Goal: Task Accomplishment & Management: Manage account settings

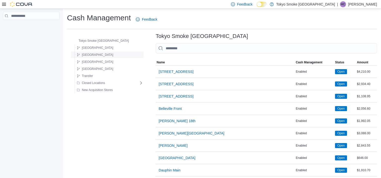
click at [106, 52] on div "[GEOGRAPHIC_DATA]" at bounding box center [109, 55] width 68 height 6
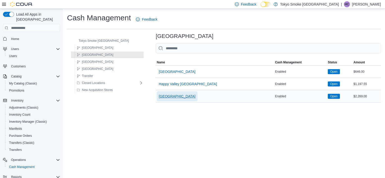
click at [162, 96] on span "[GEOGRAPHIC_DATA]" at bounding box center [177, 96] width 37 height 5
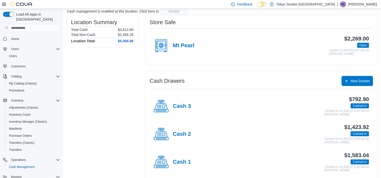
scroll to position [41, 0]
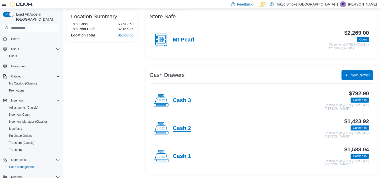
click at [188, 129] on h4 "Cash 2" at bounding box center [182, 129] width 18 height 7
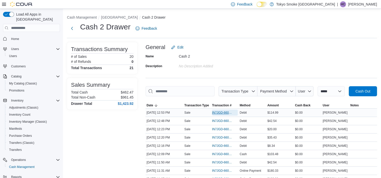
click at [217, 114] on span "IN7JGD-6601290" at bounding box center [222, 113] width 21 height 4
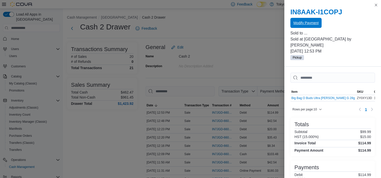
click at [305, 24] on span "Modify Payment" at bounding box center [306, 22] width 25 height 5
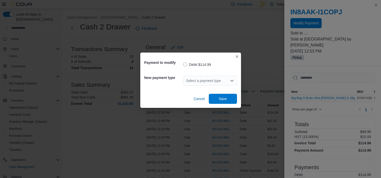
click at [189, 79] on div "Select a payment type" at bounding box center [210, 81] width 54 height 10
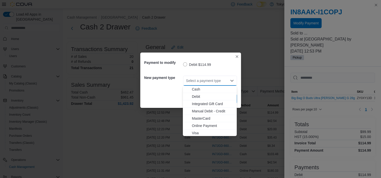
click at [194, 132] on span "Visa" at bounding box center [213, 133] width 42 height 5
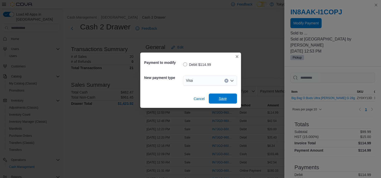
click at [229, 100] on span "Save" at bounding box center [223, 99] width 22 height 10
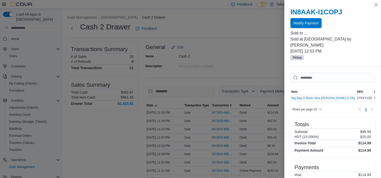
click at [379, 5] on button "Close this dialog" at bounding box center [376, 5] width 6 height 6
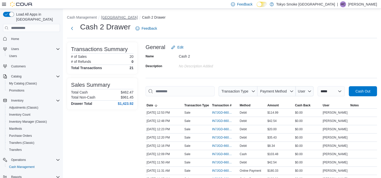
click at [110, 18] on button "[GEOGRAPHIC_DATA]" at bounding box center [119, 17] width 37 height 4
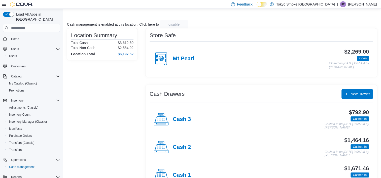
scroll to position [41, 0]
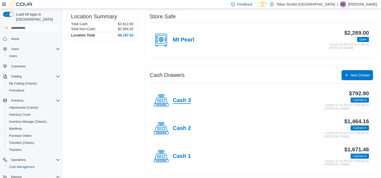
click at [181, 99] on h4 "Cash 3" at bounding box center [182, 101] width 18 height 7
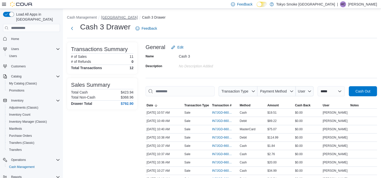
click at [123, 16] on button "[GEOGRAPHIC_DATA]" at bounding box center [119, 17] width 37 height 4
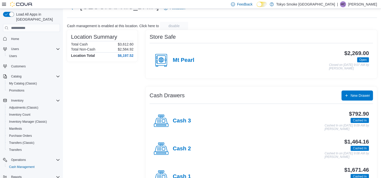
scroll to position [41, 0]
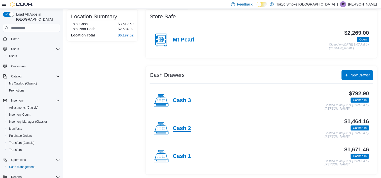
click at [175, 130] on h4 "Cash 2" at bounding box center [182, 129] width 18 height 7
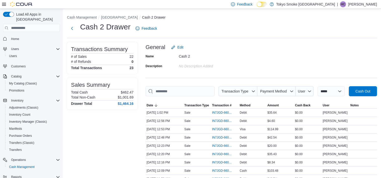
click at [117, 15] on li "[GEOGRAPHIC_DATA]" at bounding box center [121, 17] width 41 height 5
click at [120, 18] on button "[GEOGRAPHIC_DATA]" at bounding box center [119, 17] width 37 height 4
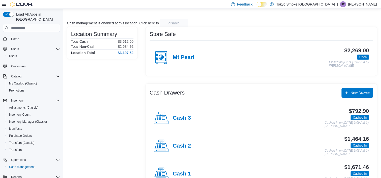
scroll to position [41, 0]
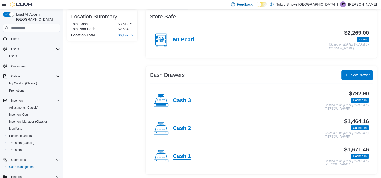
click at [175, 154] on h4 "Cash 1" at bounding box center [182, 156] width 18 height 7
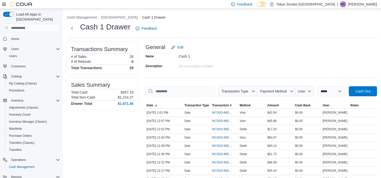
click at [129, 15] on button "[GEOGRAPHIC_DATA]" at bounding box center [119, 17] width 37 height 4
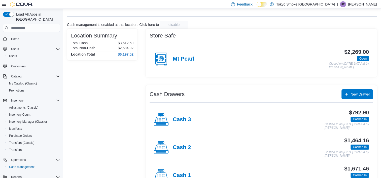
scroll to position [41, 0]
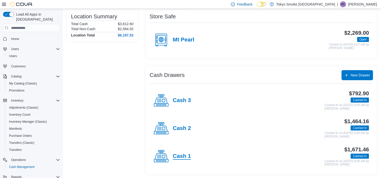
click at [178, 156] on h4 "Cash 1" at bounding box center [182, 156] width 18 height 7
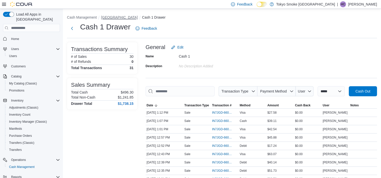
click at [135, 18] on button "[GEOGRAPHIC_DATA]" at bounding box center [119, 17] width 37 height 4
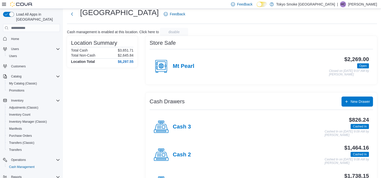
scroll to position [41, 0]
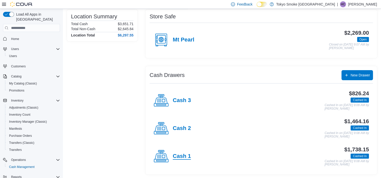
click at [177, 157] on h4 "Cash 1" at bounding box center [182, 156] width 18 height 7
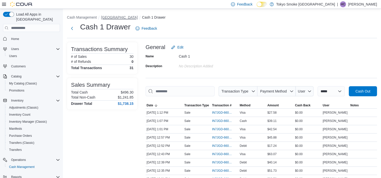
click at [138, 17] on button "[GEOGRAPHIC_DATA]" at bounding box center [119, 17] width 37 height 4
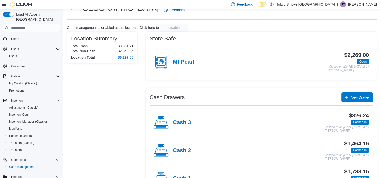
scroll to position [41, 0]
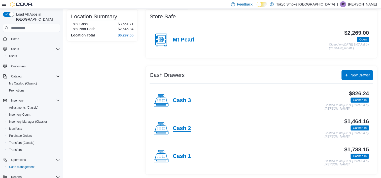
click at [186, 128] on h4 "Cash 2" at bounding box center [182, 129] width 18 height 7
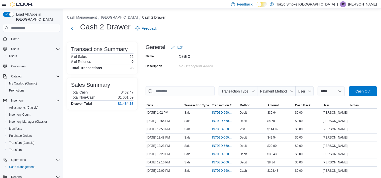
click at [134, 17] on button "[GEOGRAPHIC_DATA]" at bounding box center [119, 17] width 37 height 4
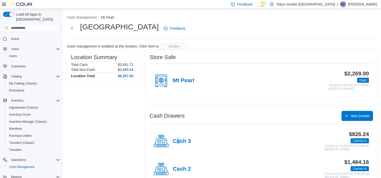
click at [179, 140] on h4 "Cash 3" at bounding box center [182, 141] width 18 height 7
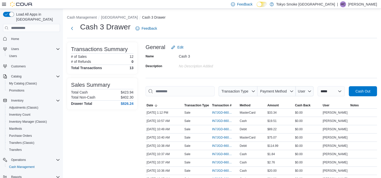
click at [267, 36] on div "Cash 3 Drawer Feedback" at bounding box center [222, 30] width 310 height 16
click at [135, 19] on button "[GEOGRAPHIC_DATA]" at bounding box center [119, 17] width 37 height 4
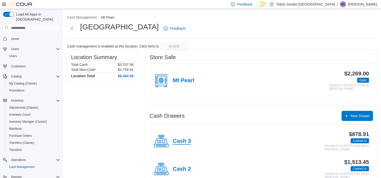
click at [188, 139] on h4 "Cash 3" at bounding box center [182, 141] width 18 height 7
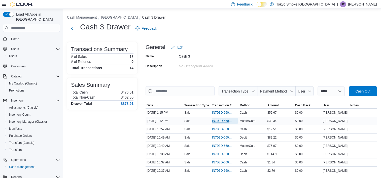
click at [224, 119] on span "IN7JGD-6601359" at bounding box center [222, 121] width 21 height 4
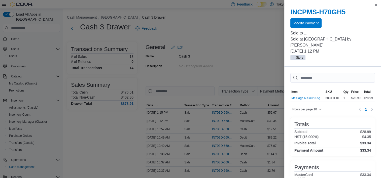
drag, startPoint x: 265, startPoint y: 129, endPoint x: 366, endPoint y: 23, distance: 146.7
click at [366, 23] on div "Modify Payment" at bounding box center [333, 23] width 85 height 10
click at [311, 21] on span "Modify Payment" at bounding box center [306, 22] width 25 height 5
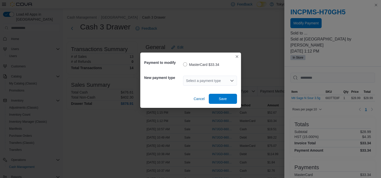
click at [212, 82] on div "Select a payment type" at bounding box center [210, 81] width 54 height 10
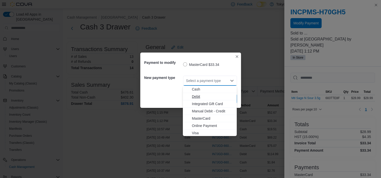
click at [194, 94] on span "Debit" at bounding box center [213, 96] width 42 height 5
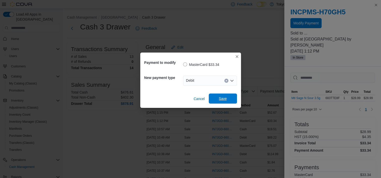
click at [226, 99] on span "Save" at bounding box center [223, 98] width 8 height 5
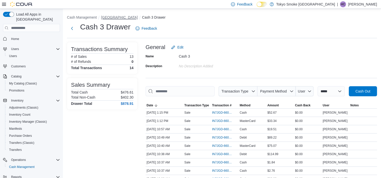
click at [125, 17] on button "[GEOGRAPHIC_DATA]" at bounding box center [119, 17] width 37 height 4
